Goal: Navigation & Orientation: Find specific page/section

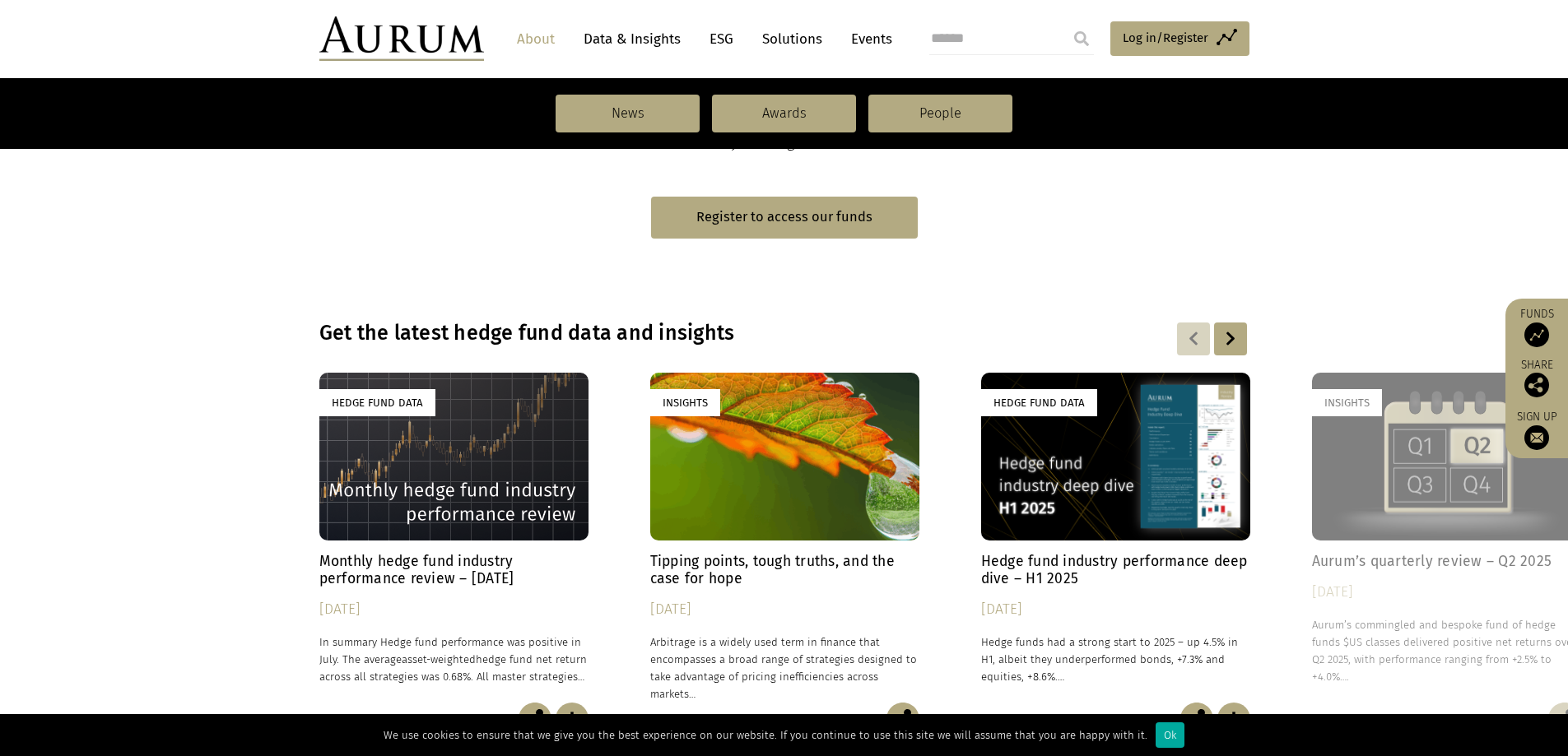
scroll to position [823, 0]
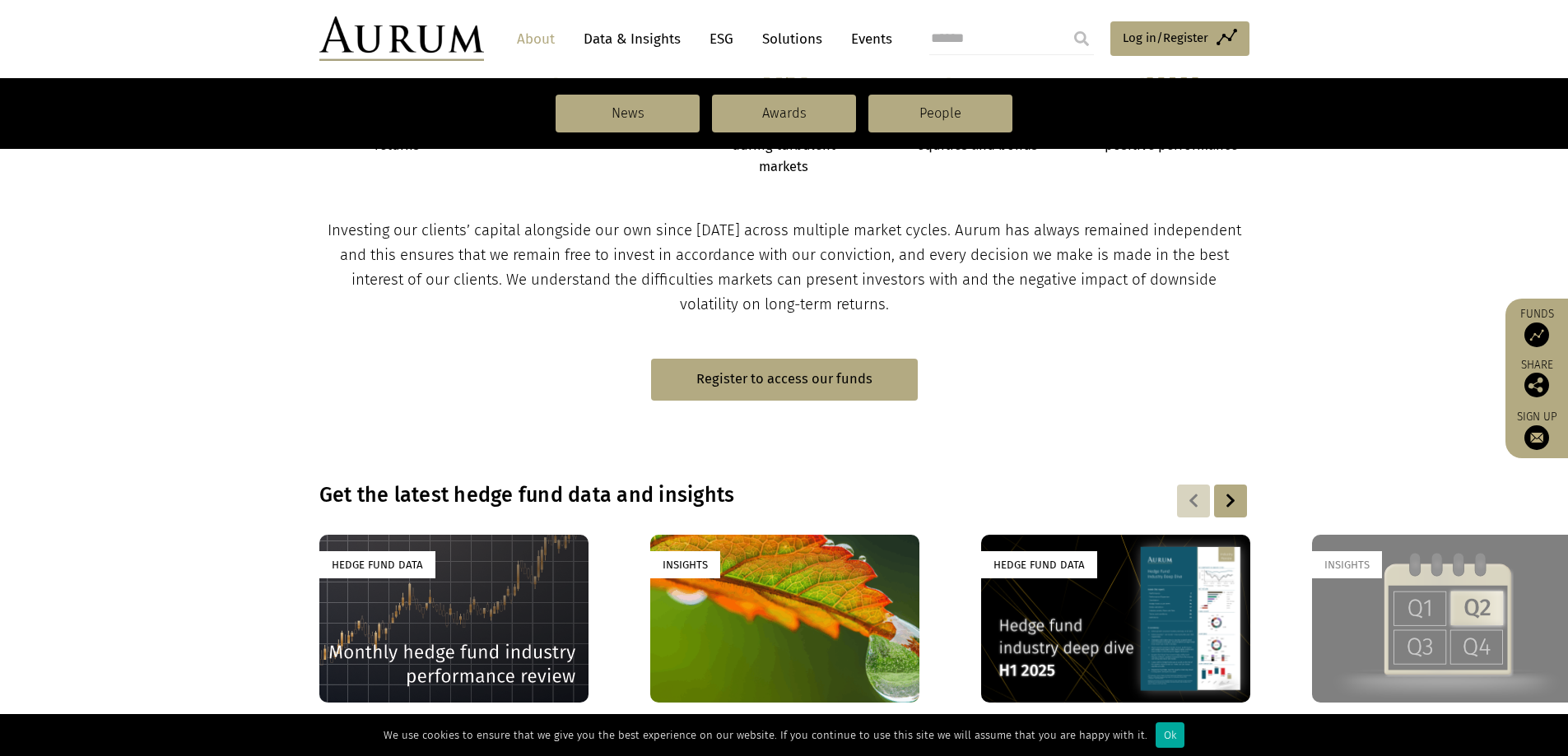
click at [771, 36] on link "Solutions" at bounding box center [792, 39] width 77 height 30
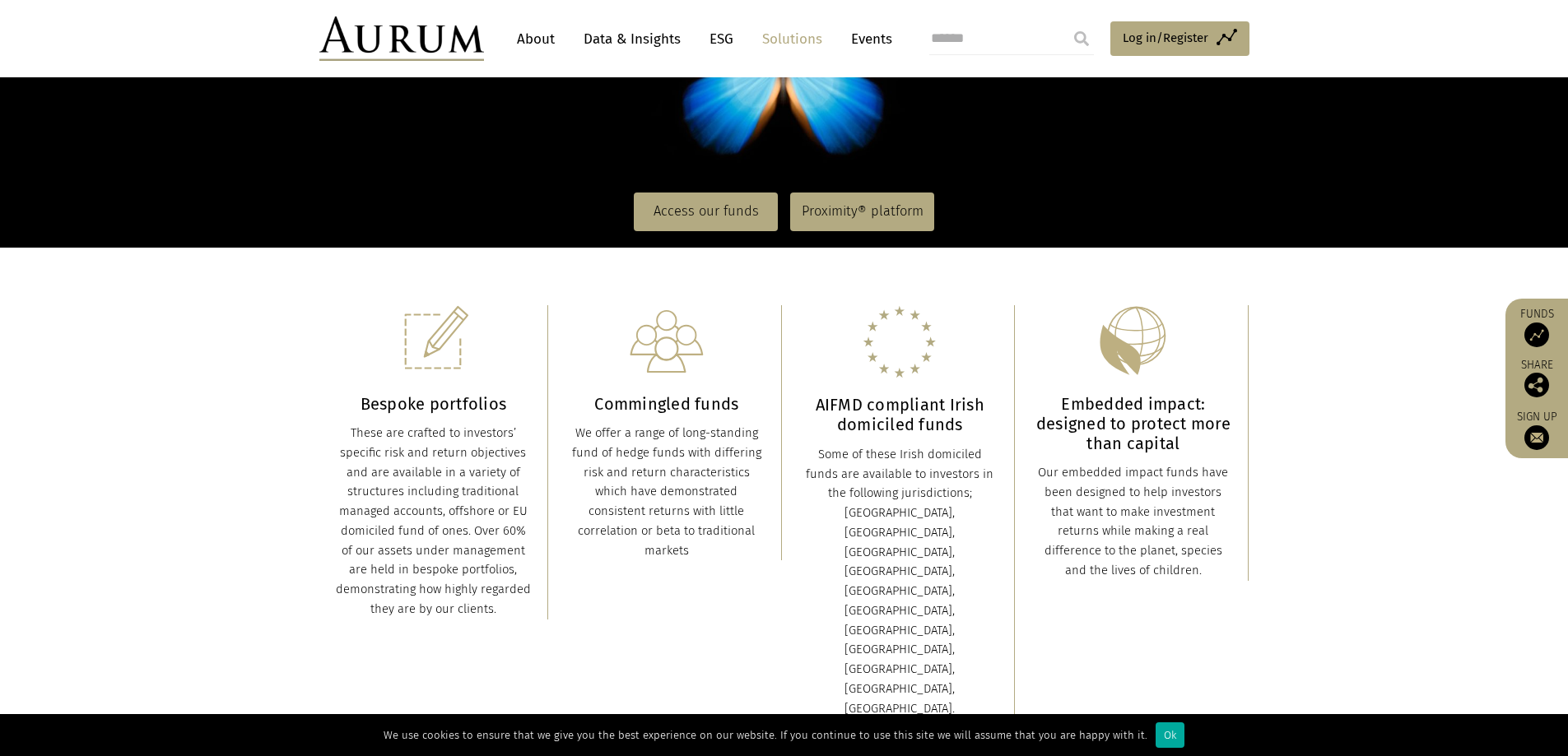
scroll to position [412, 0]
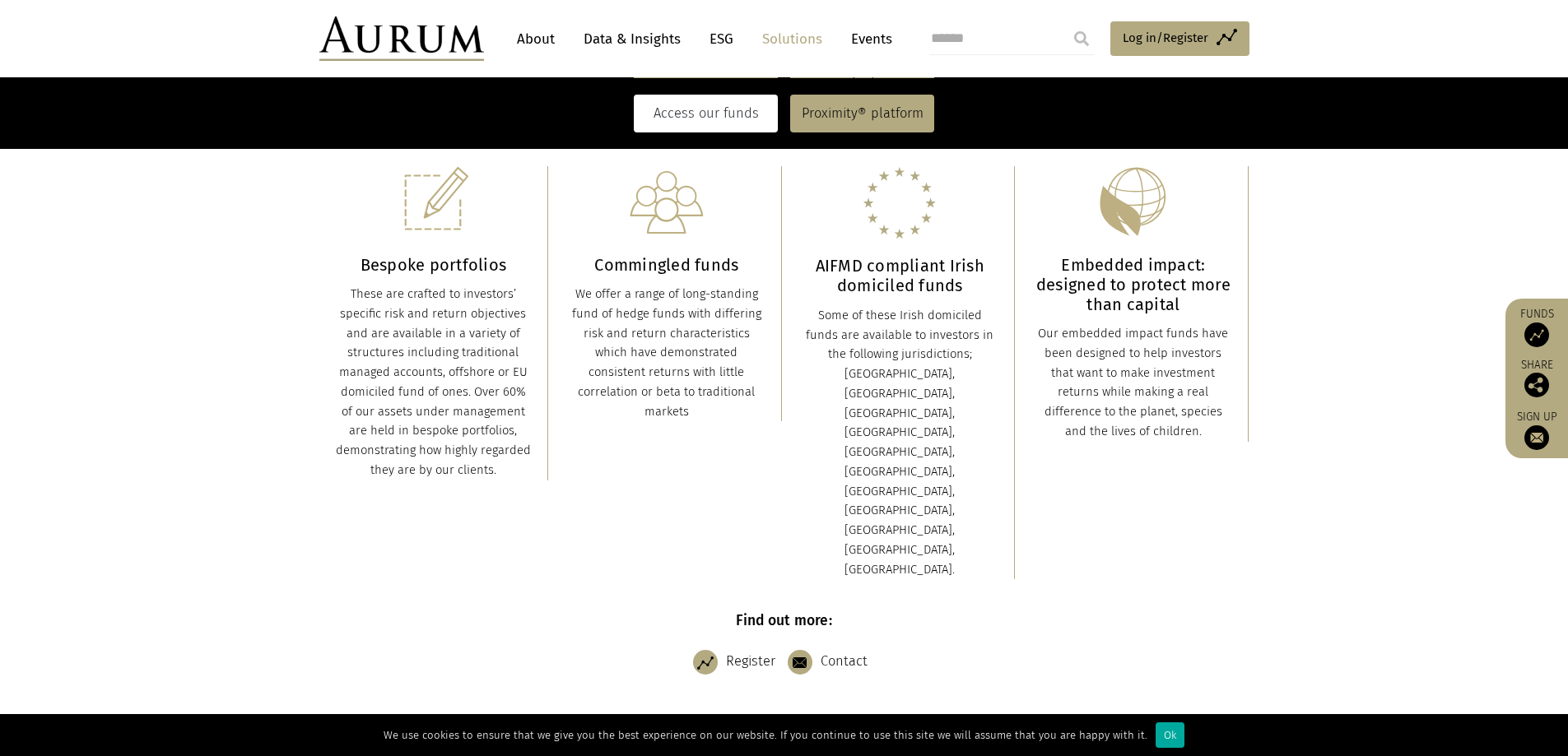
click at [728, 110] on link "Access our funds" at bounding box center [706, 113] width 144 height 38
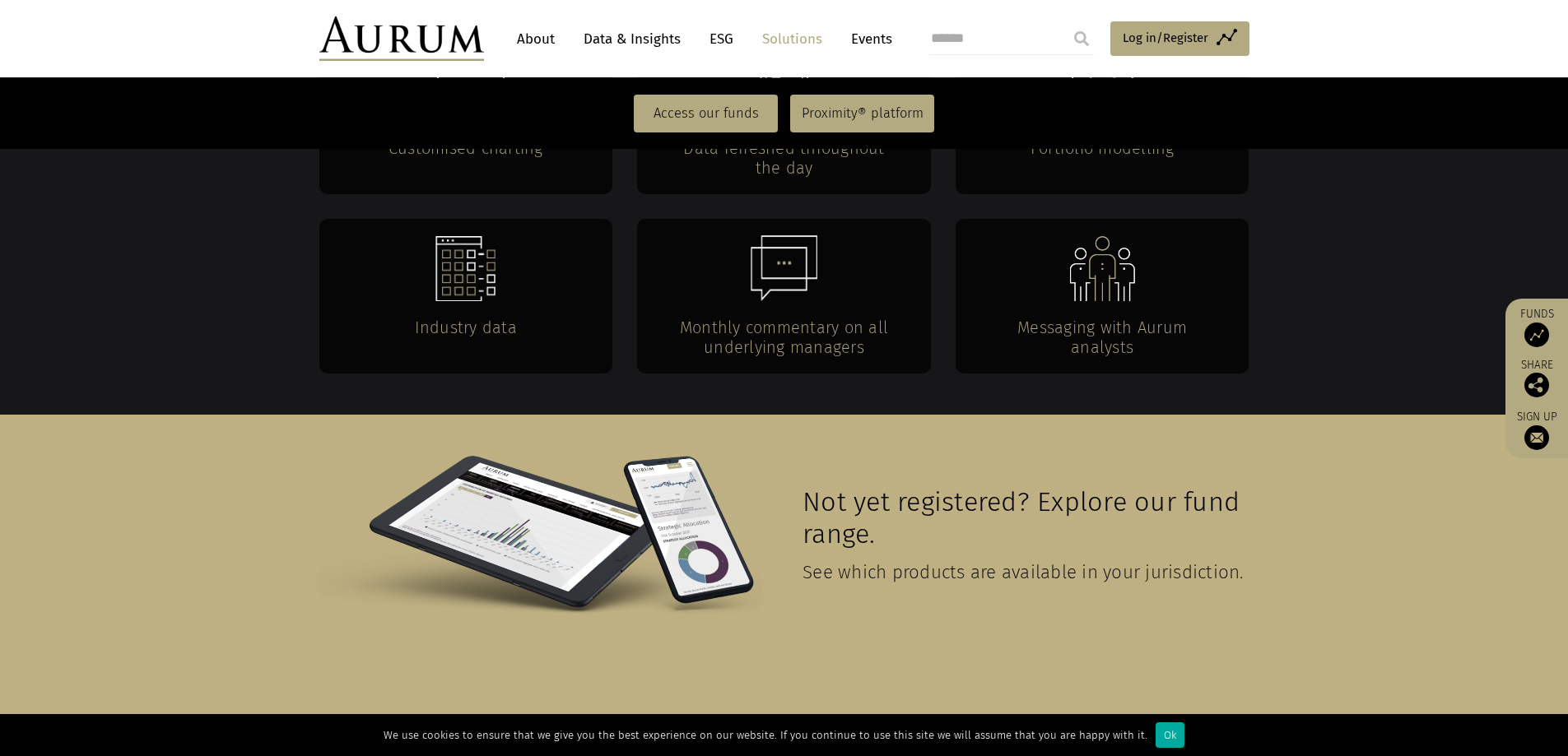
scroll to position [3605, 0]
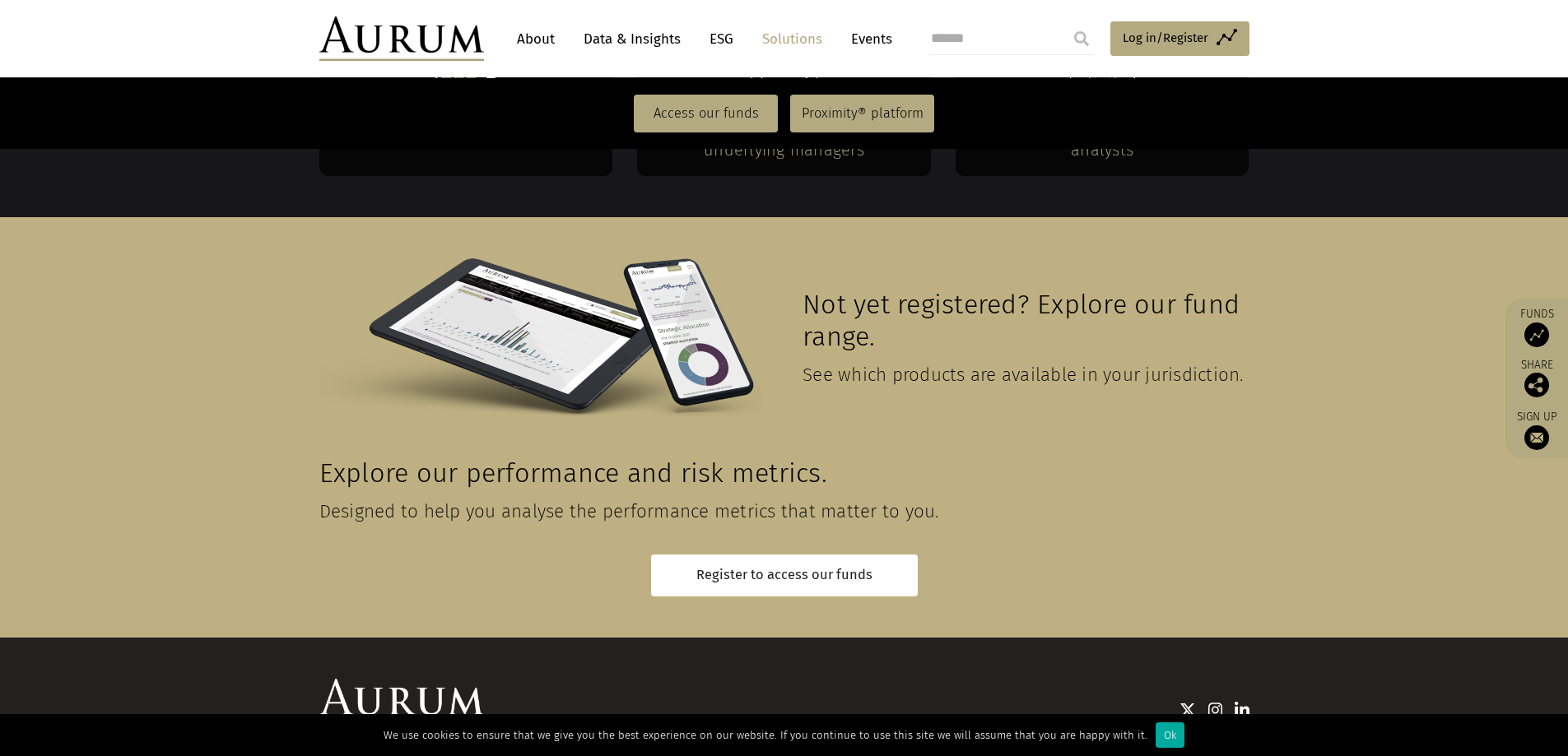
click at [554, 28] on link "About" at bounding box center [536, 39] width 54 height 30
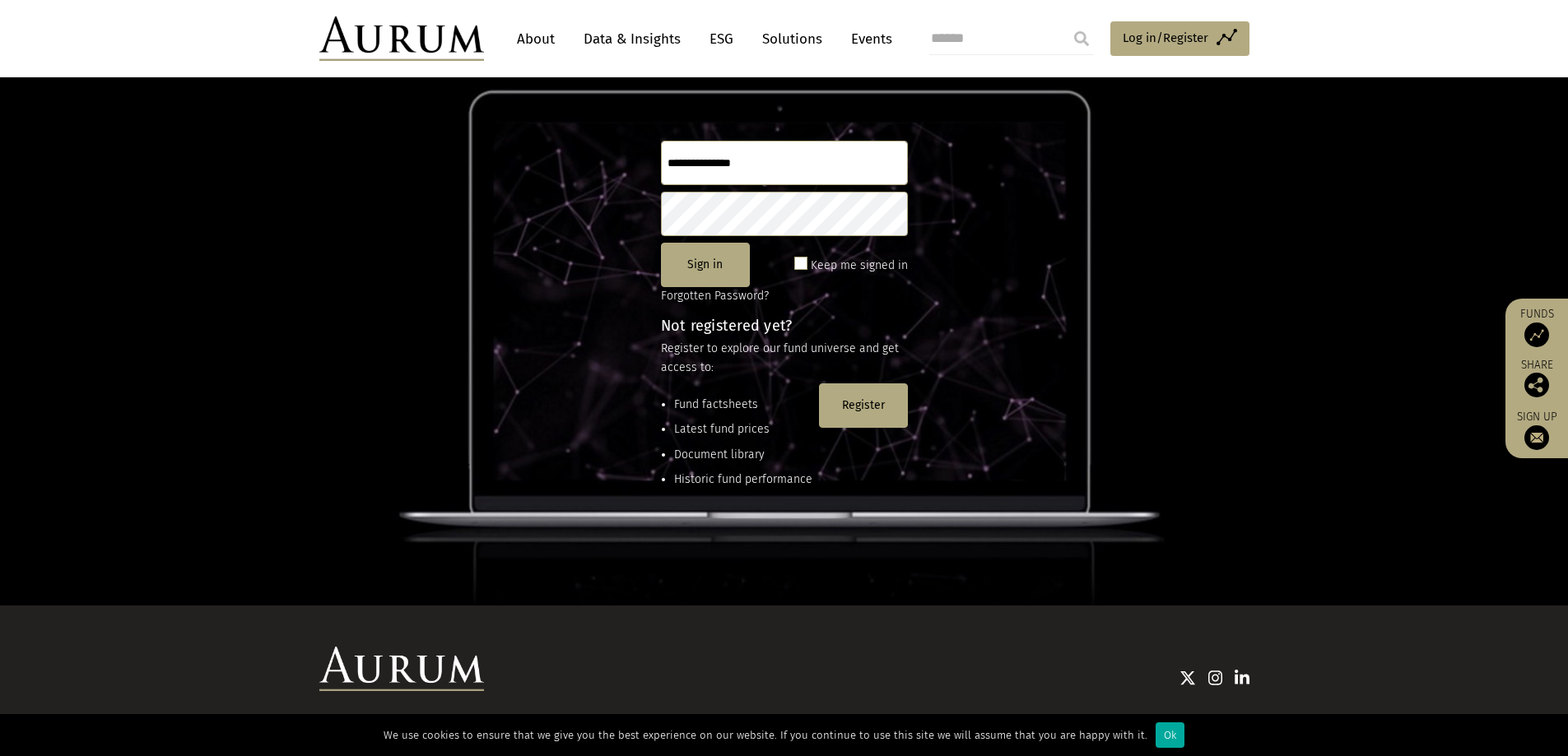
scroll to position [218, 0]
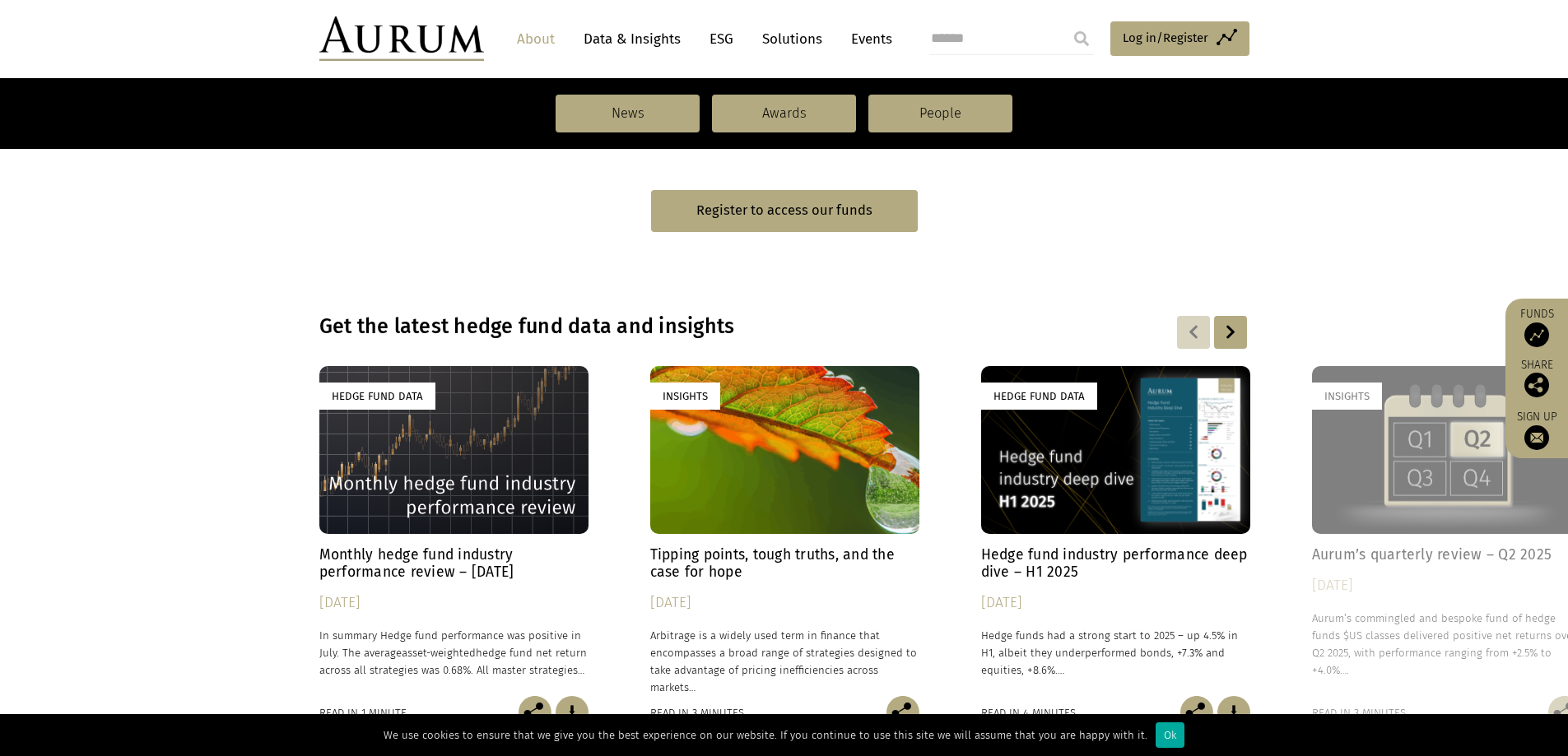
scroll to position [823, 0]
